Goal: Task Accomplishment & Management: Use online tool/utility

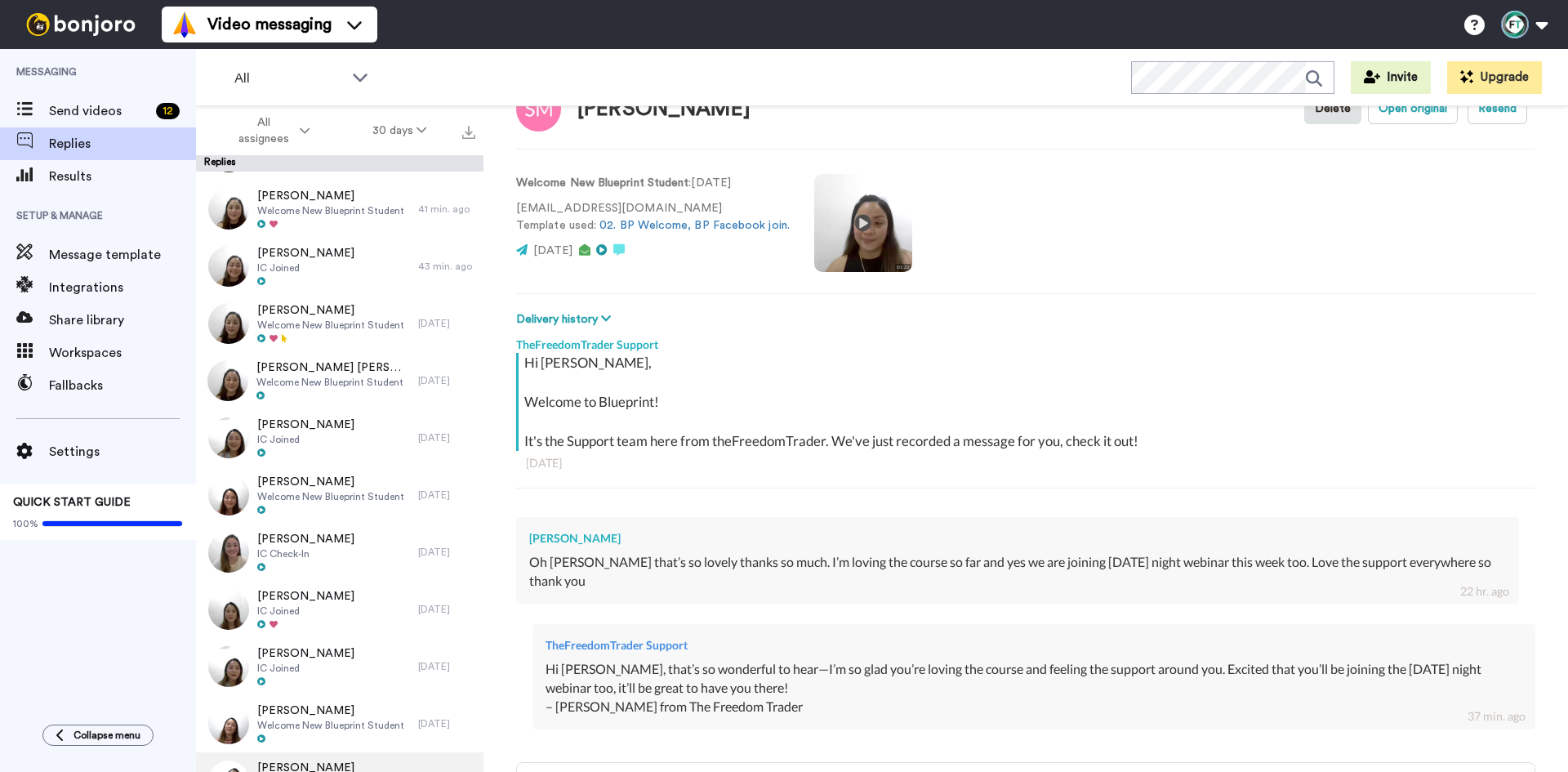
scroll to position [490, 0]
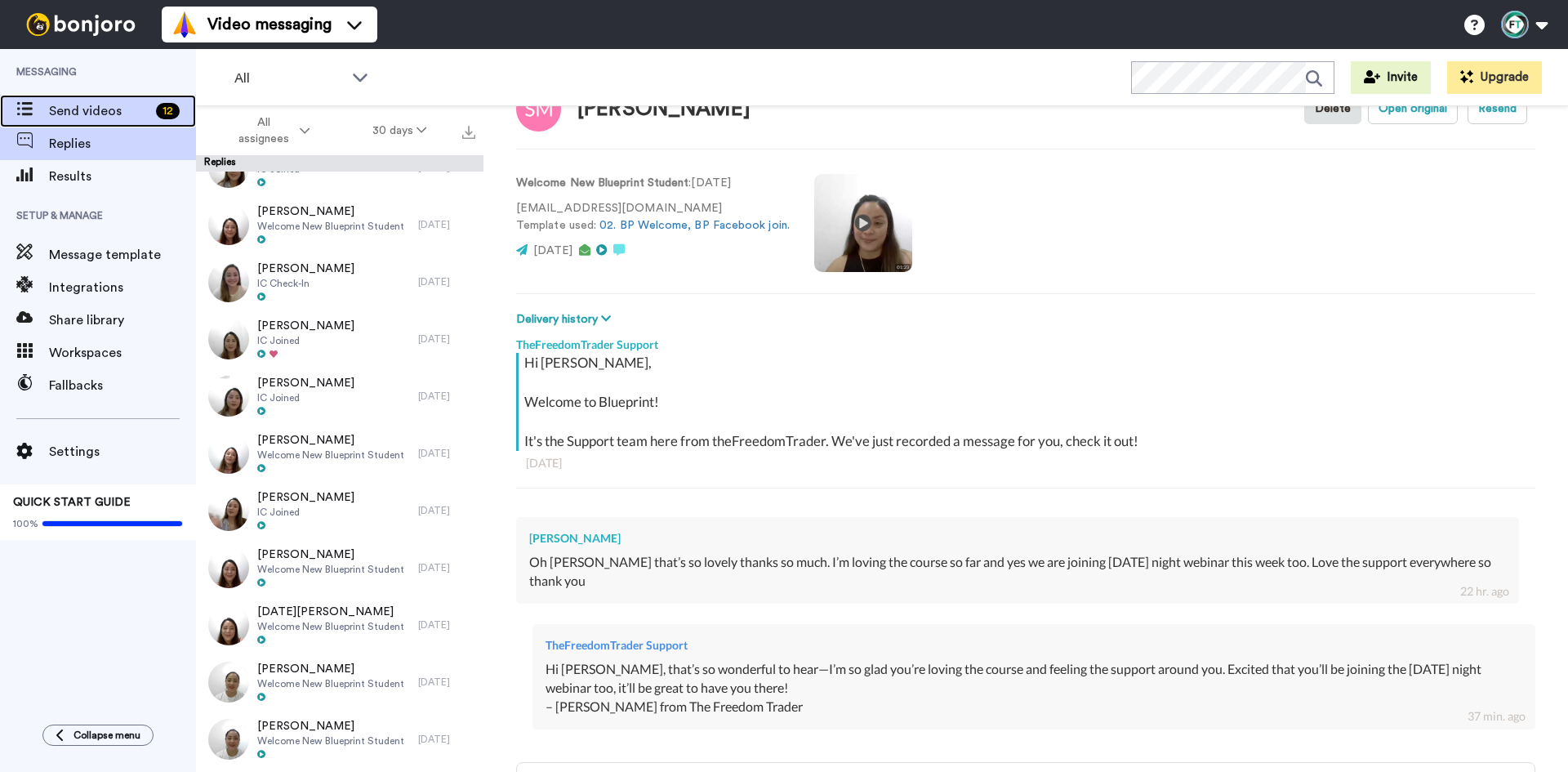
click at [80, 118] on span "Send videos" at bounding box center [99, 111] width 101 height 20
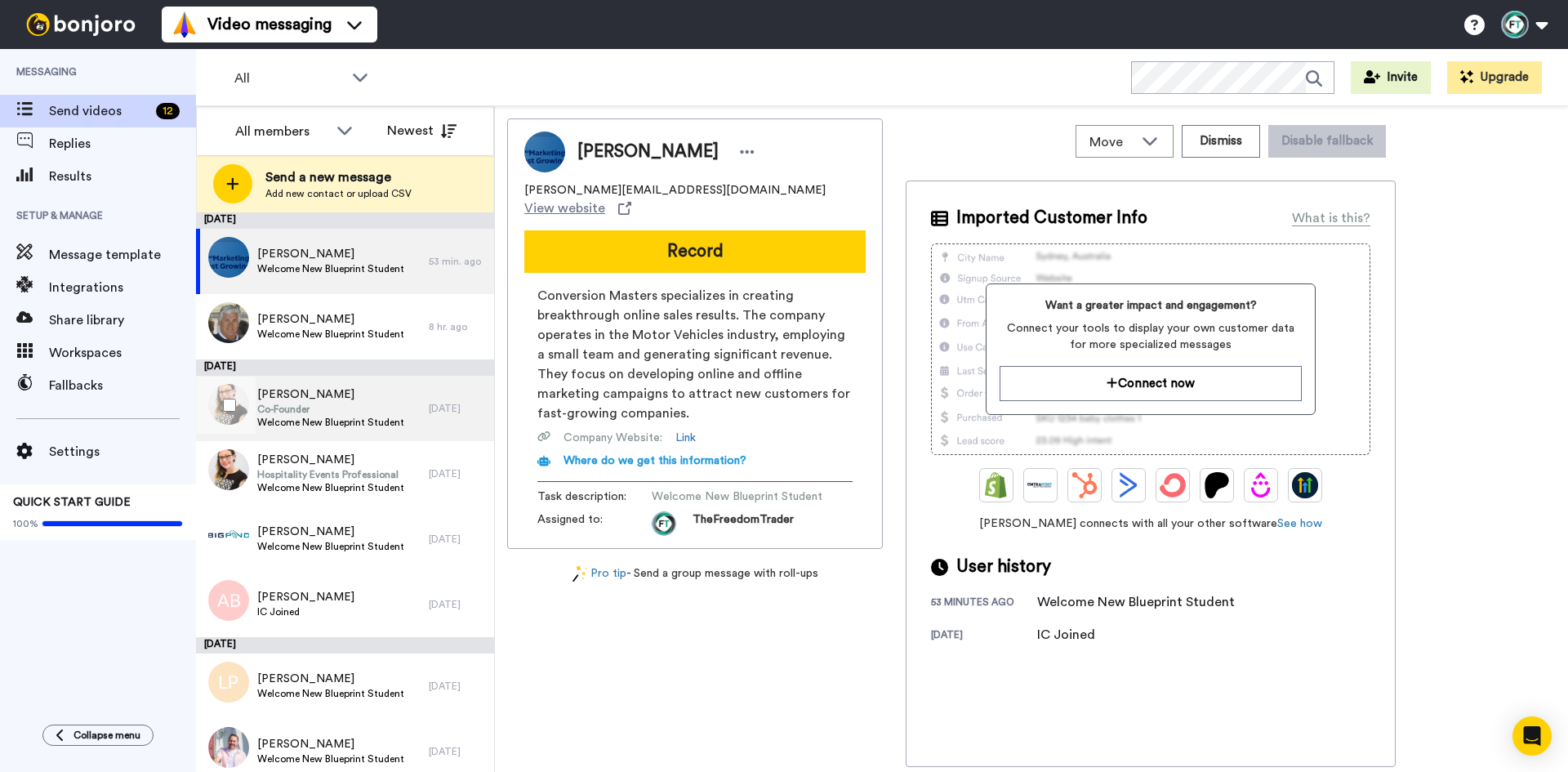
scroll to position [307, 0]
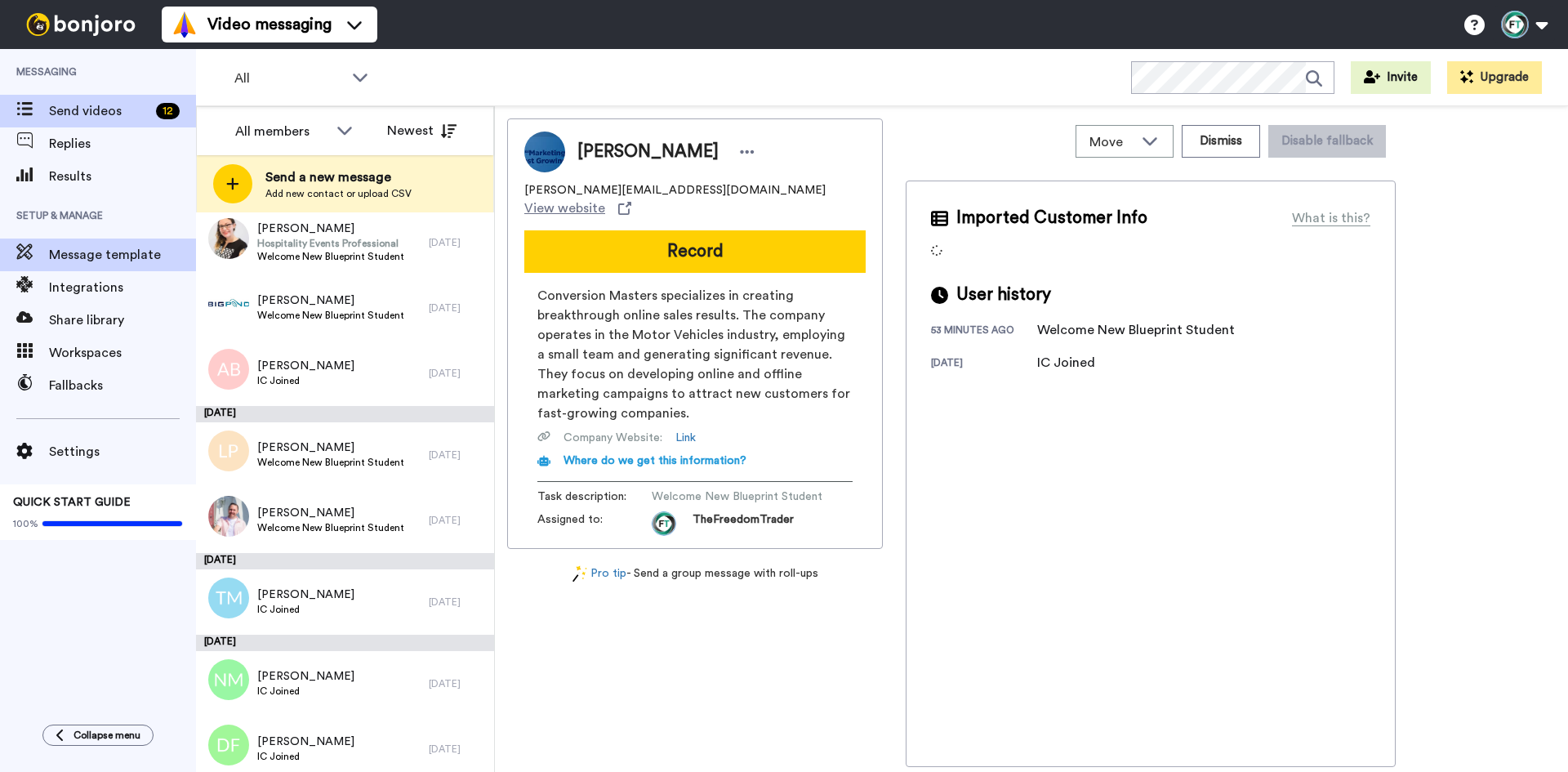
scroll to position [245, 0]
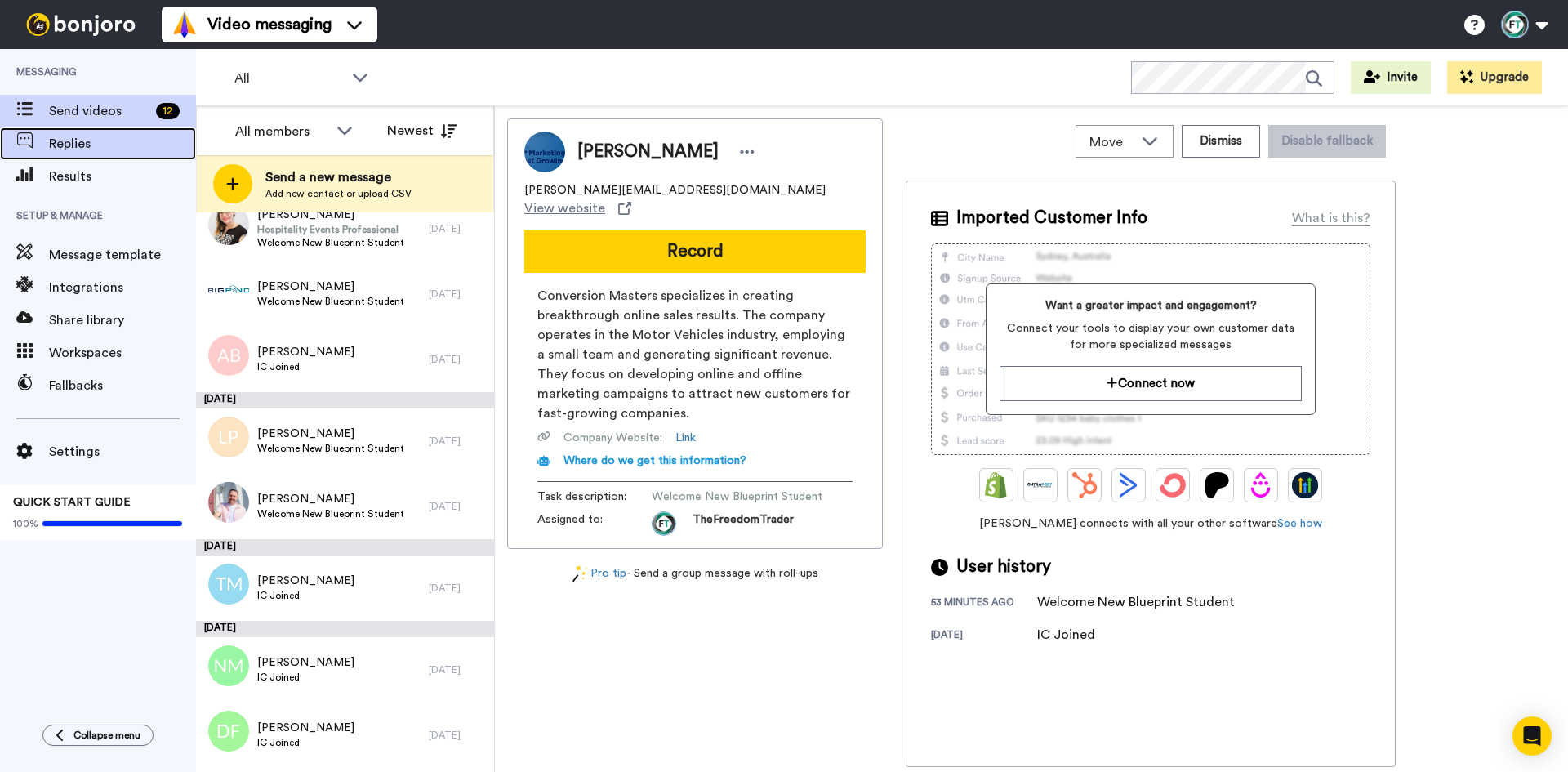
click at [111, 140] on span "Replies" at bounding box center [122, 144] width 147 height 20
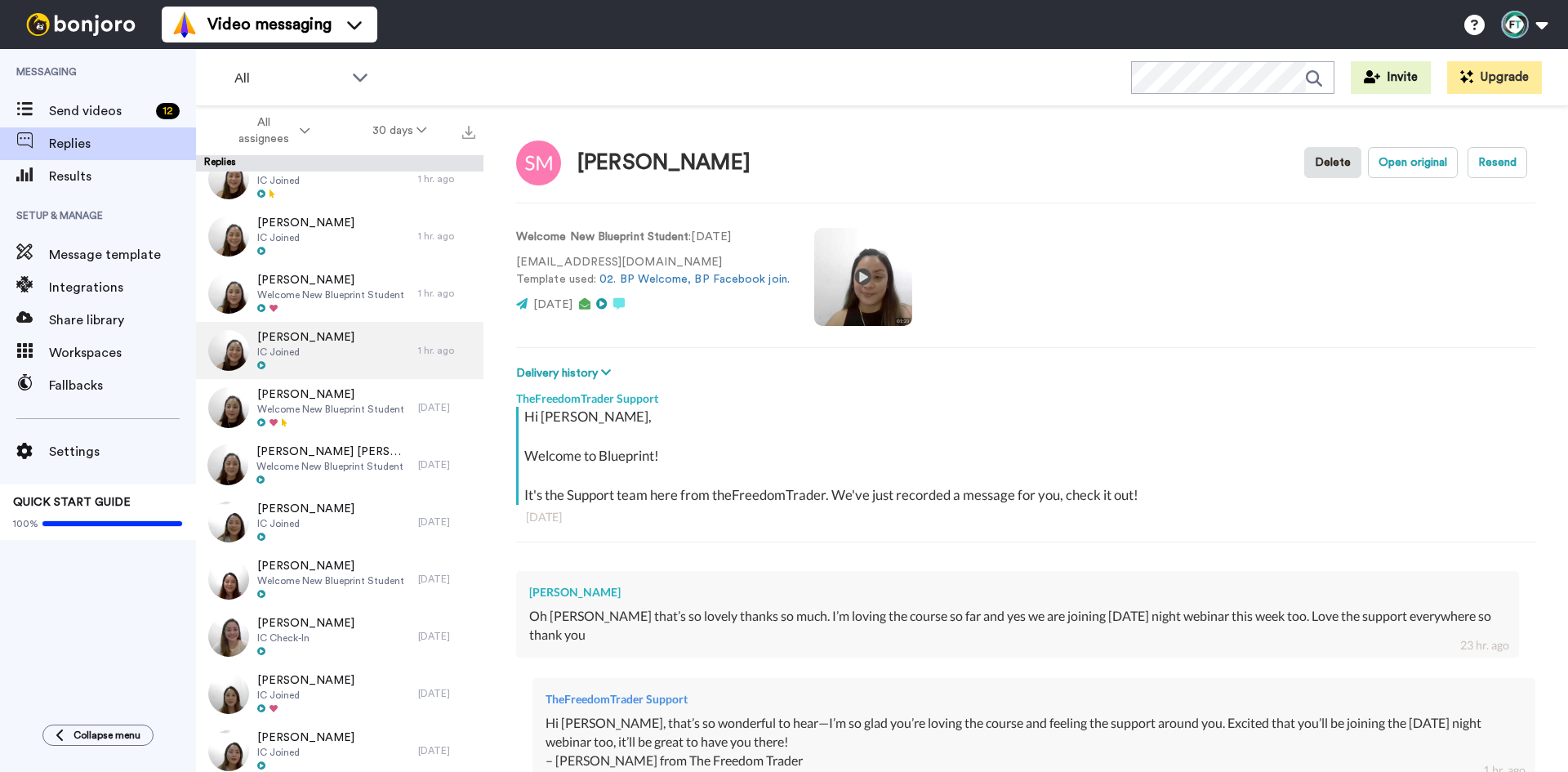
scroll to position [326, 0]
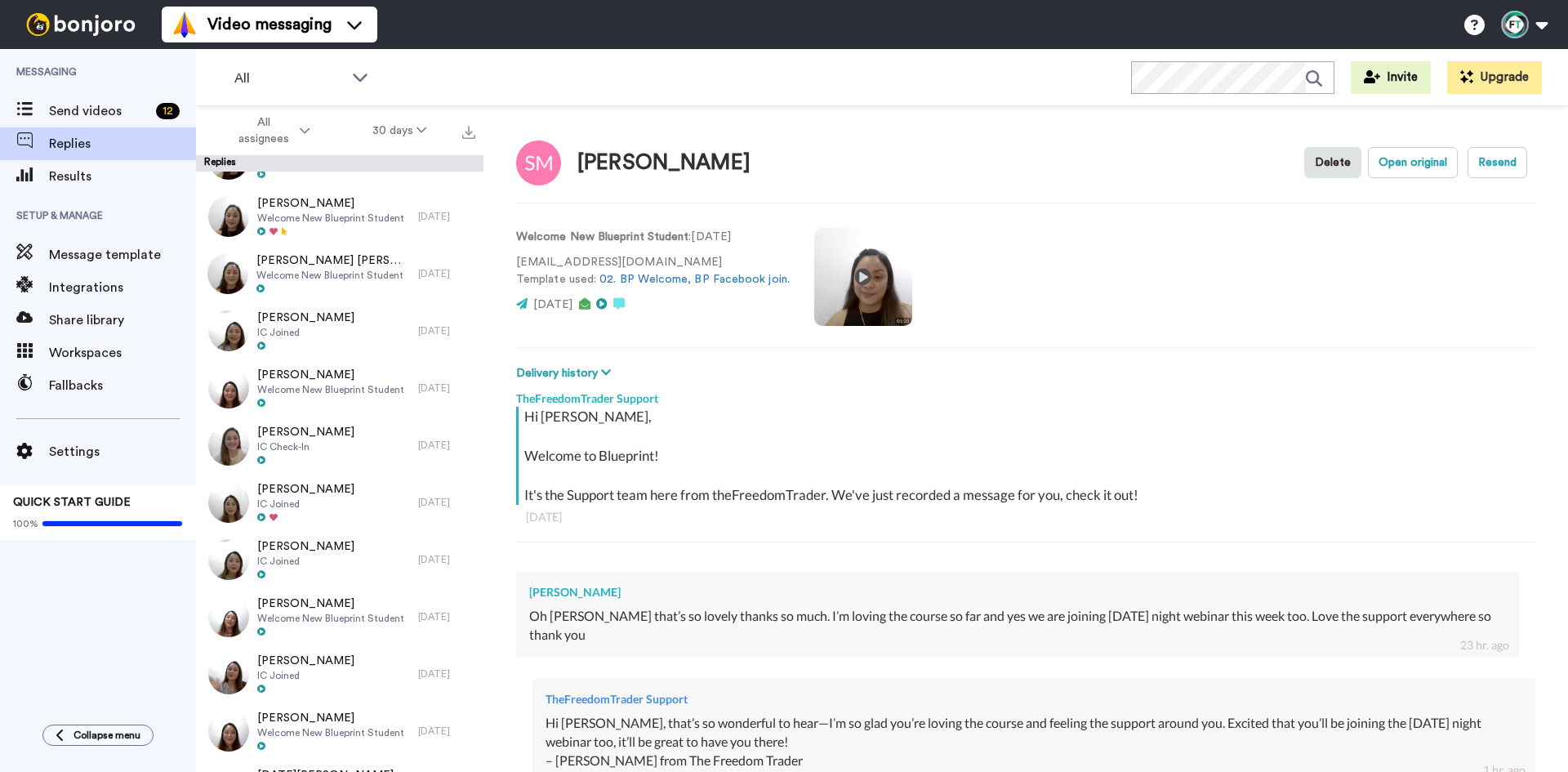
type textarea "x"
